Goal: Check status: Check status

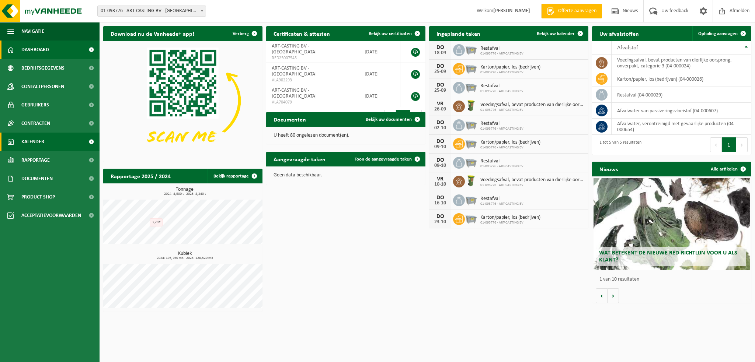
click at [45, 146] on link "Kalender" at bounding box center [49, 142] width 99 height 18
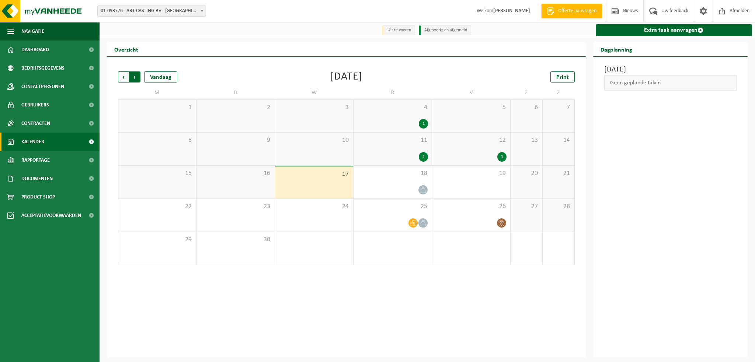
click at [121, 78] on span "Vorige" at bounding box center [123, 76] width 11 height 11
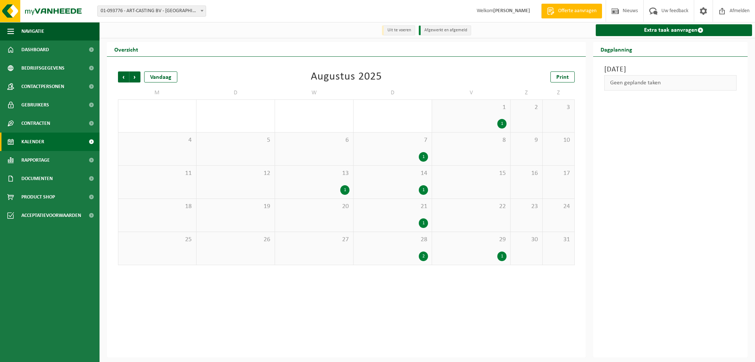
click at [532, 176] on span "16" at bounding box center [526, 173] width 24 height 8
click at [650, 202] on div "Zaterdag 16 augustus 2025 Geen geplande taken" at bounding box center [670, 207] width 155 height 301
click at [597, 227] on div "Zaterdag 16 augustus 2025 Geen geplande taken" at bounding box center [670, 207] width 155 height 301
